Goal: Check status: Check status

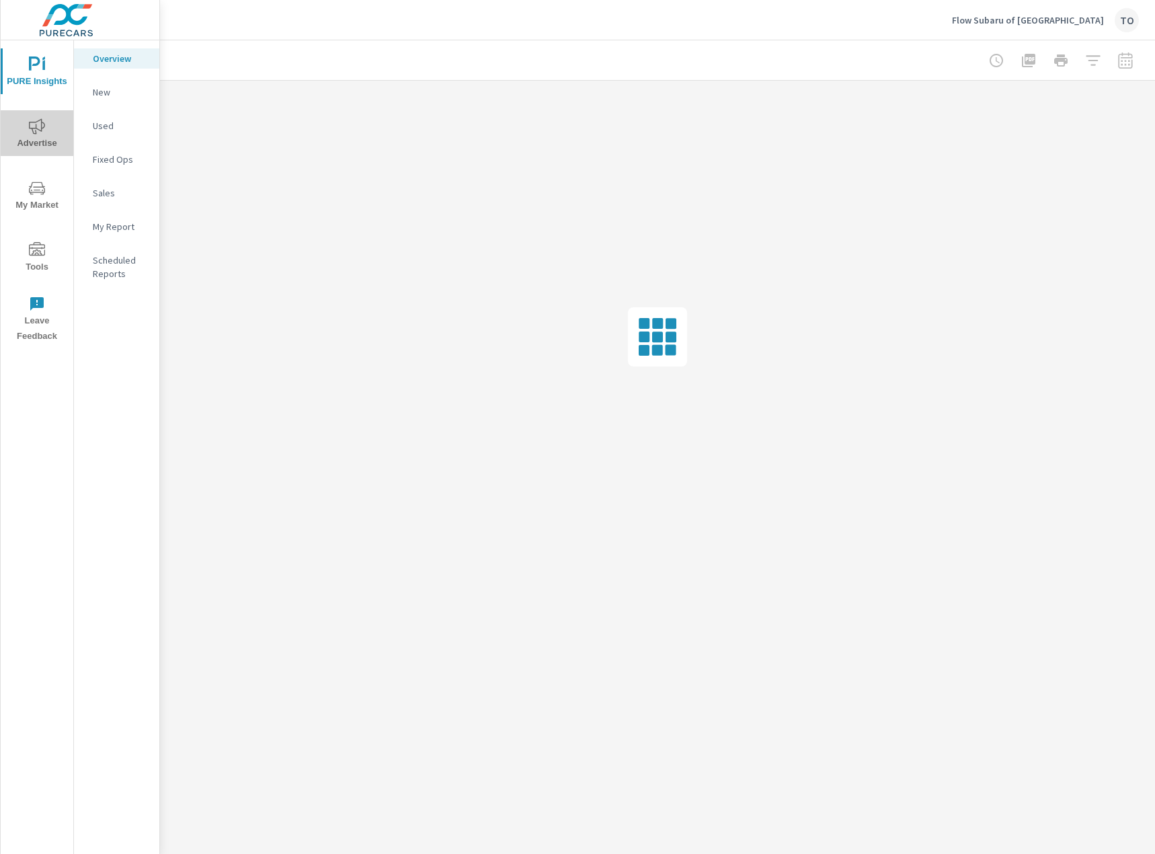
click at [34, 122] on icon "nav menu" at bounding box center [37, 125] width 16 height 15
click at [130, 227] on p "Video" at bounding box center [121, 226] width 56 height 13
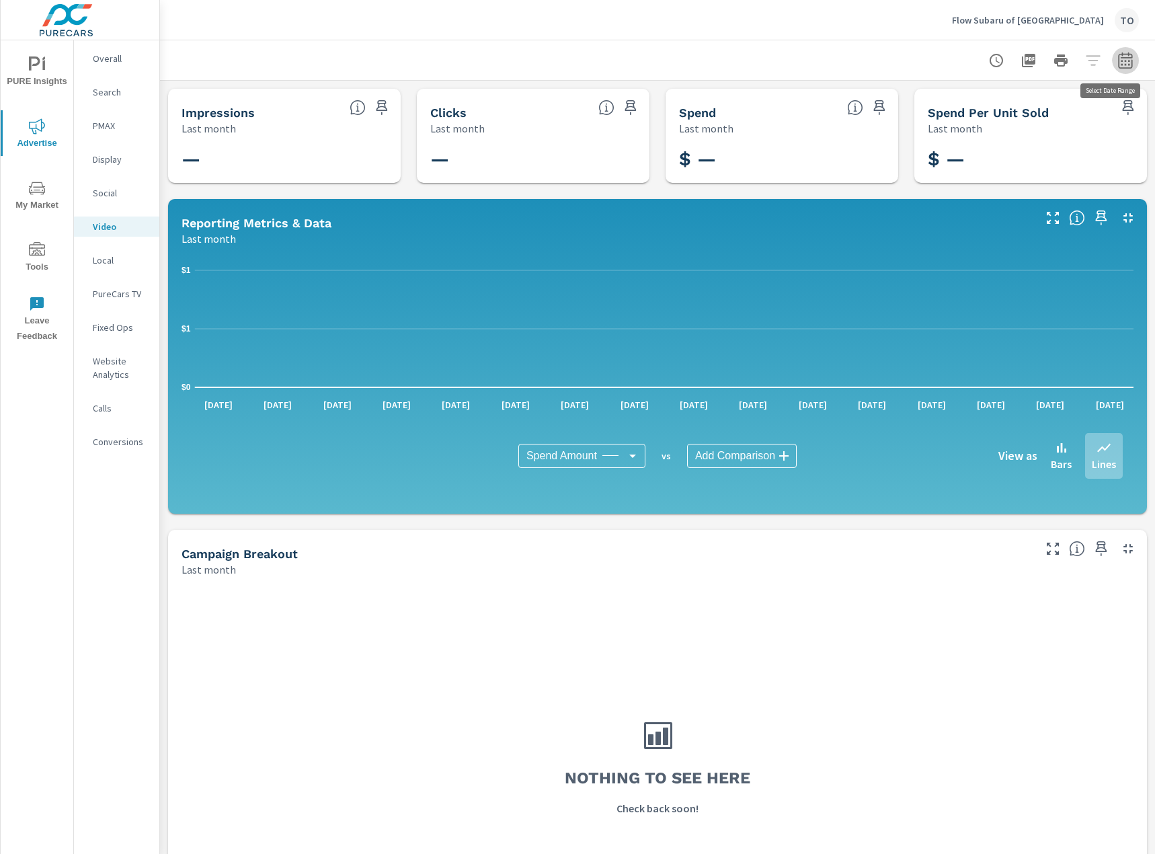
click at [1117, 57] on icon "button" at bounding box center [1125, 60] width 16 height 16
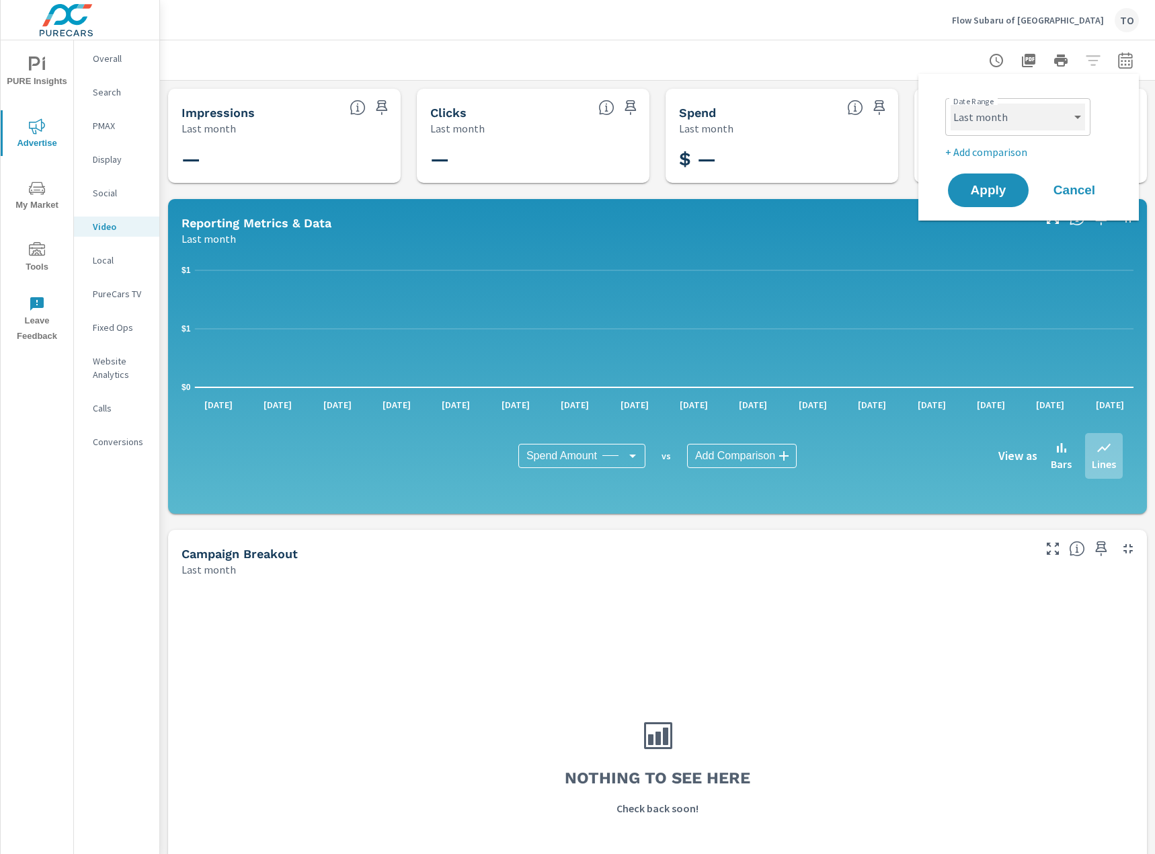
click at [1040, 116] on select "Custom [DATE] Last week Last 7 days Last 14 days Last 30 days Last 45 days Last…" at bounding box center [1018, 117] width 134 height 27
click at [951, 104] on select "Custom [DATE] Last week Last 7 days Last 14 days Last 30 days Last 45 days Last…" at bounding box center [1018, 117] width 134 height 27
select select "Month to date"
click at [982, 190] on span "Apply" at bounding box center [988, 190] width 55 height 13
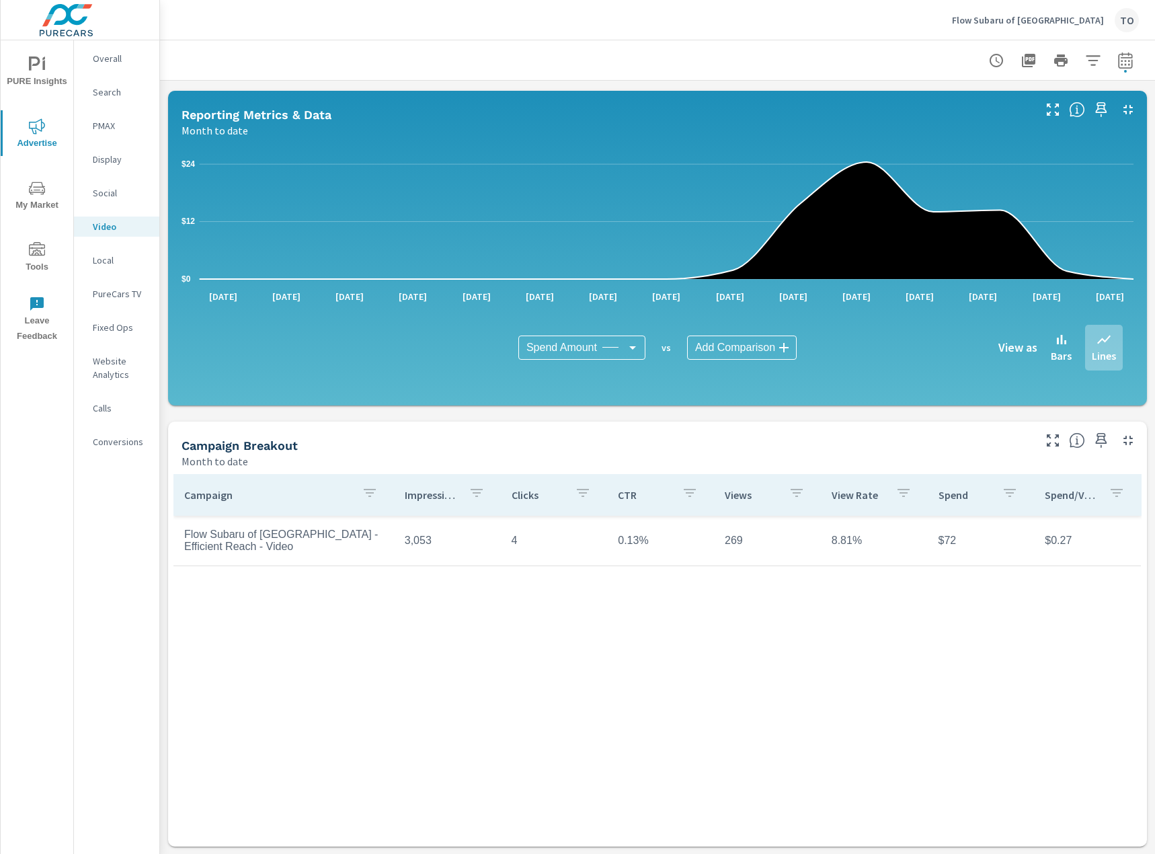
scroll to position [119, 0]
